Goal: Navigation & Orientation: Find specific page/section

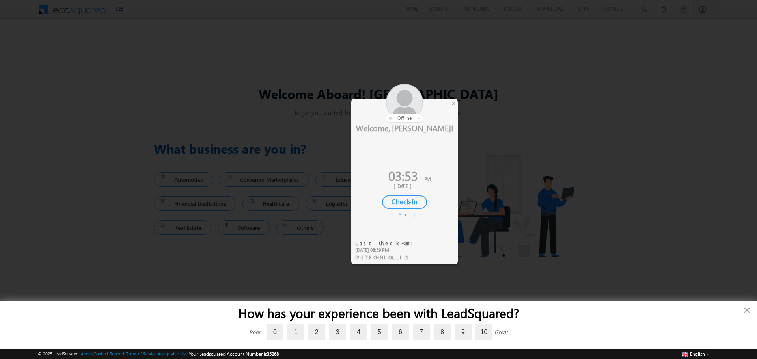
click at [451, 103] on div "×" at bounding box center [453, 103] width 8 height 9
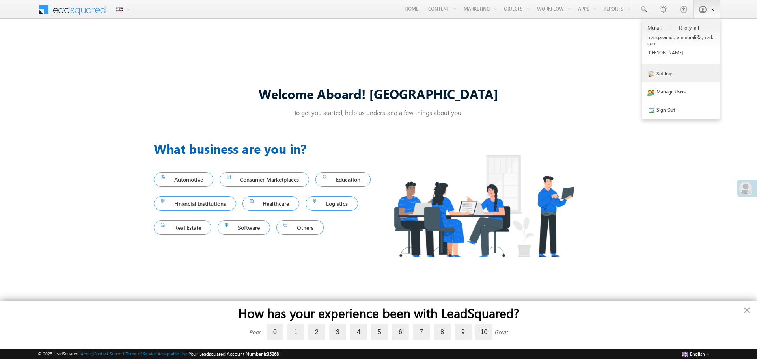
click at [674, 74] on link "Settings" at bounding box center [680, 73] width 77 height 18
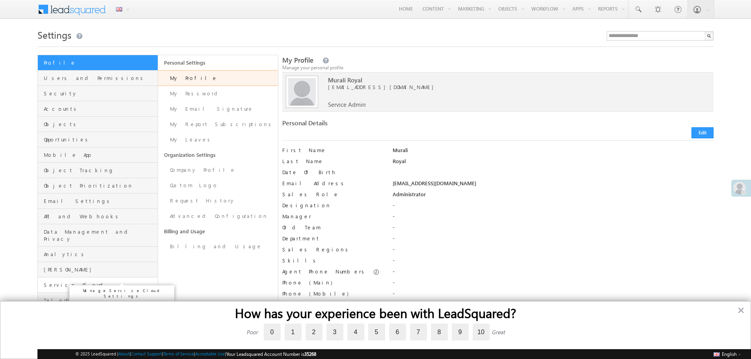
click at [73, 281] on span "Service Cloud" at bounding box center [100, 284] width 112 height 7
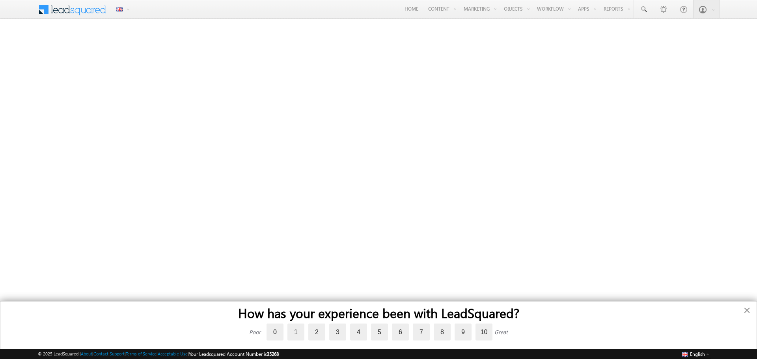
click at [749, 311] on button "×" at bounding box center [746, 310] width 7 height 13
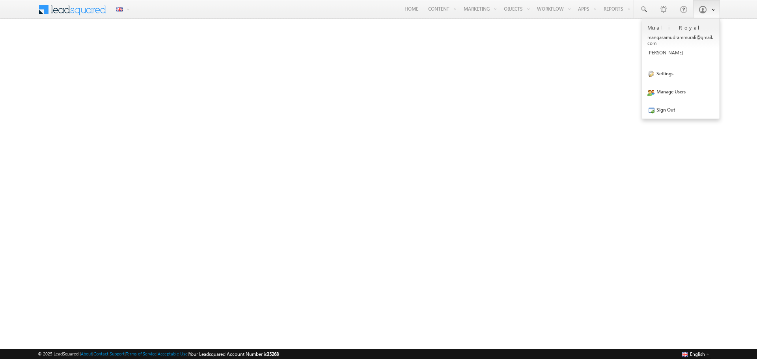
click at [704, 13] on link at bounding box center [706, 9] width 27 height 18
click at [668, 113] on link "Sign Out" at bounding box center [680, 109] width 77 height 18
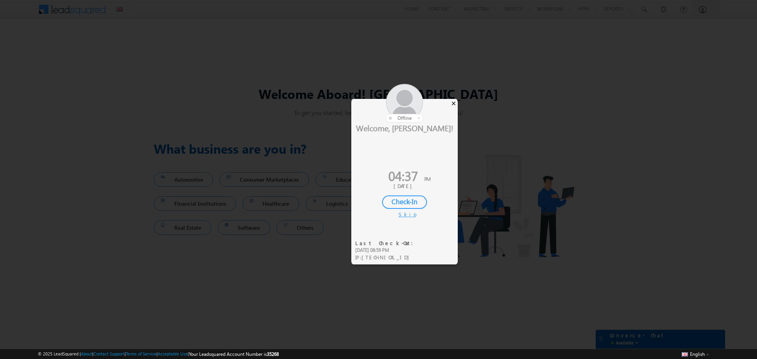
click at [454, 105] on div "×" at bounding box center [453, 103] width 8 height 9
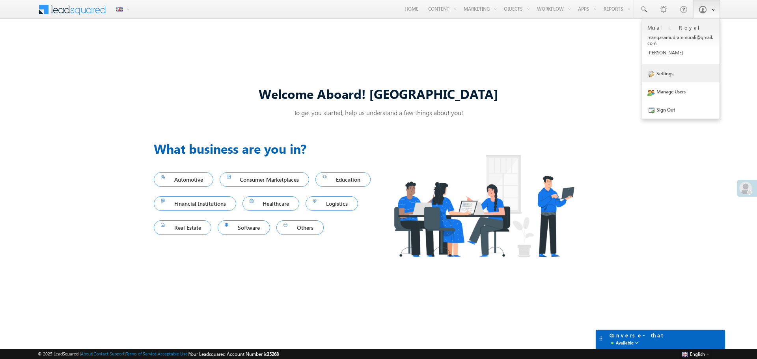
click at [677, 73] on link "Settings" at bounding box center [680, 73] width 77 height 18
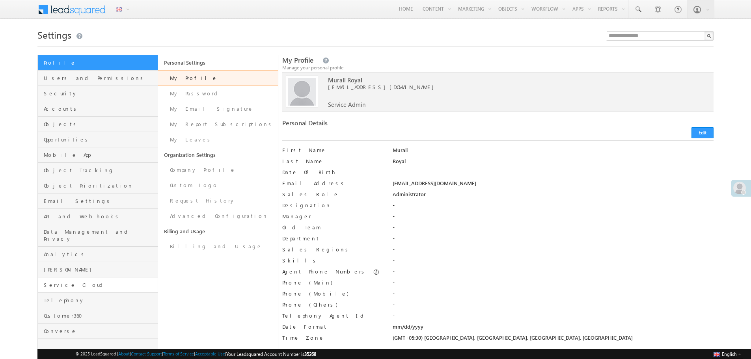
click at [55, 281] on span "Service Cloud" at bounding box center [100, 284] width 112 height 7
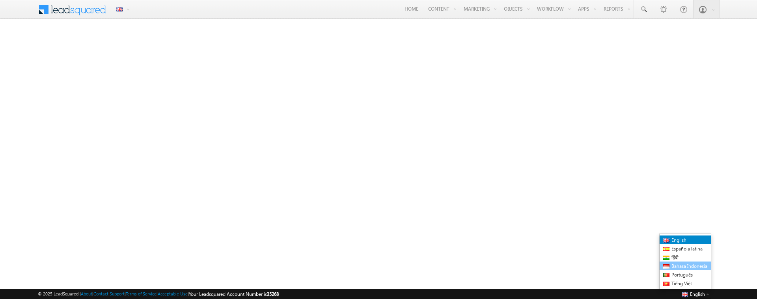
click at [680, 261] on link "Bahasa Indonesia" at bounding box center [684, 265] width 51 height 9
click at [680, 239] on span "English" at bounding box center [678, 240] width 15 height 6
